Goal: Check status

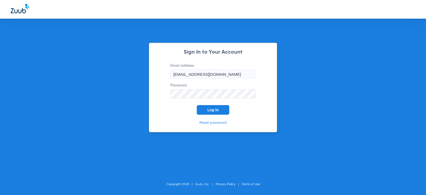
click at [215, 111] on span "Log In" at bounding box center [213, 110] width 11 height 4
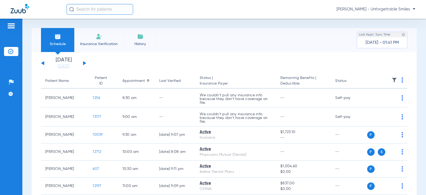
click at [84, 63] on button at bounding box center [84, 63] width 3 height 4
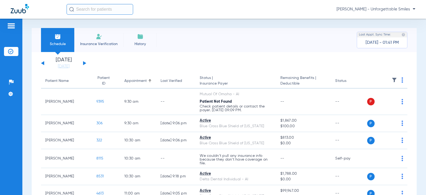
click at [84, 63] on button at bounding box center [84, 63] width 3 height 4
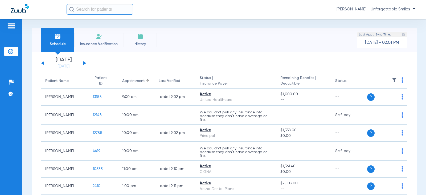
click at [42, 65] on div "[DATE] [DATE] [DATE] [DATE] [DATE] [DATE] [DATE] [DATE] [DATE] [DATE] [DATE] [D…" at bounding box center [63, 63] width 45 height 12
click at [42, 64] on div "[DATE] [DATE] [DATE] [DATE] [DATE] [DATE] [DATE] [DATE] [DATE] [DATE] [DATE] [D…" at bounding box center [63, 63] width 45 height 12
drag, startPoint x: 42, startPoint y: 60, endPoint x: 43, endPoint y: 63, distance: 3.7
click at [42, 60] on div "[DATE] [DATE] [DATE] [DATE] [DATE] [DATE] [DATE] [DATE] [DATE] [DATE] [DATE] [D…" at bounding box center [63, 63] width 45 height 12
click at [43, 63] on button at bounding box center [42, 63] width 3 height 4
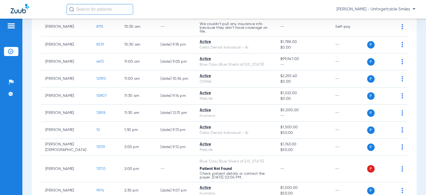
scroll to position [133, 0]
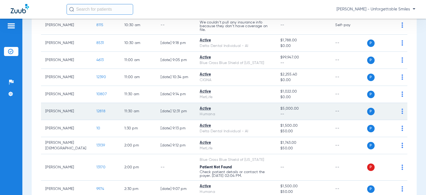
click at [402, 113] on img at bounding box center [403, 110] width 2 height 5
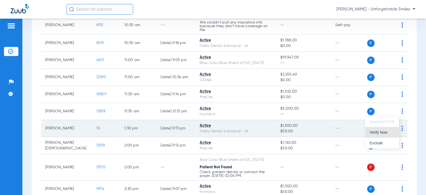
drag, startPoint x: 380, startPoint y: 131, endPoint x: 375, endPoint y: 124, distance: 8.8
click at [380, 131] on span "Verify Now" at bounding box center [382, 132] width 25 height 4
